Goal: Find contact information: Find contact information

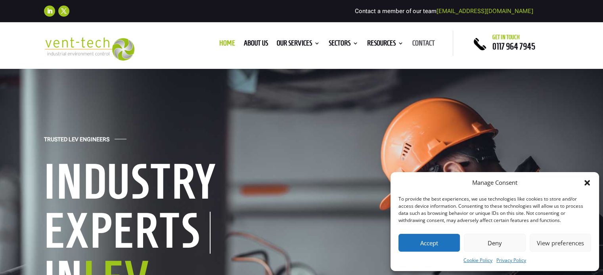
click at [426, 46] on link "Contact" at bounding box center [423, 44] width 23 height 9
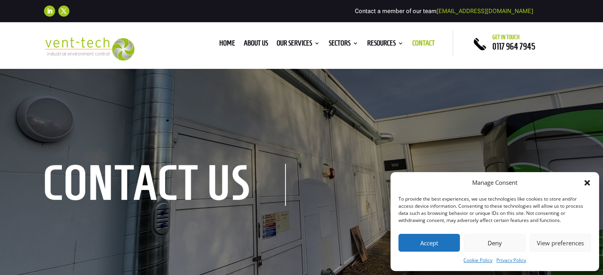
click at [585, 183] on icon "Close dialog" at bounding box center [587, 183] width 8 height 8
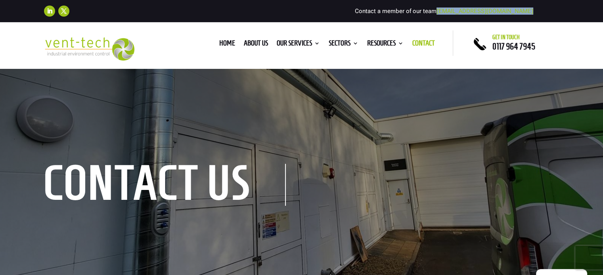
drag, startPoint x: 536, startPoint y: 8, endPoint x: 462, endPoint y: 10, distance: 73.7
click at [462, 10] on div "Follow Follow Contact a member of our team [EMAIL_ADDRESS][DOMAIN_NAME]" at bounding box center [301, 10] width 515 height 17
copy div "[EMAIL_ADDRESS][DOMAIN_NAME]"
